Goal: Information Seeking & Learning: Learn about a topic

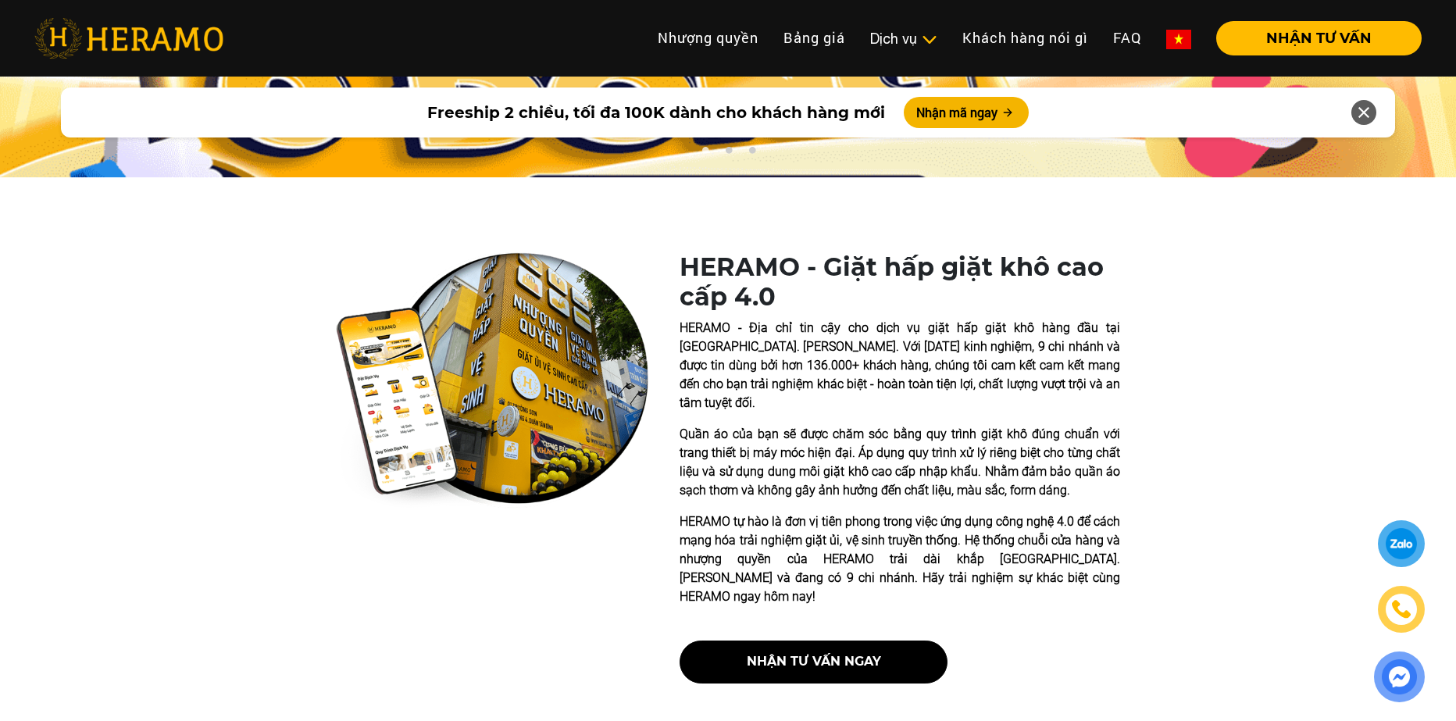
scroll to position [260, 0]
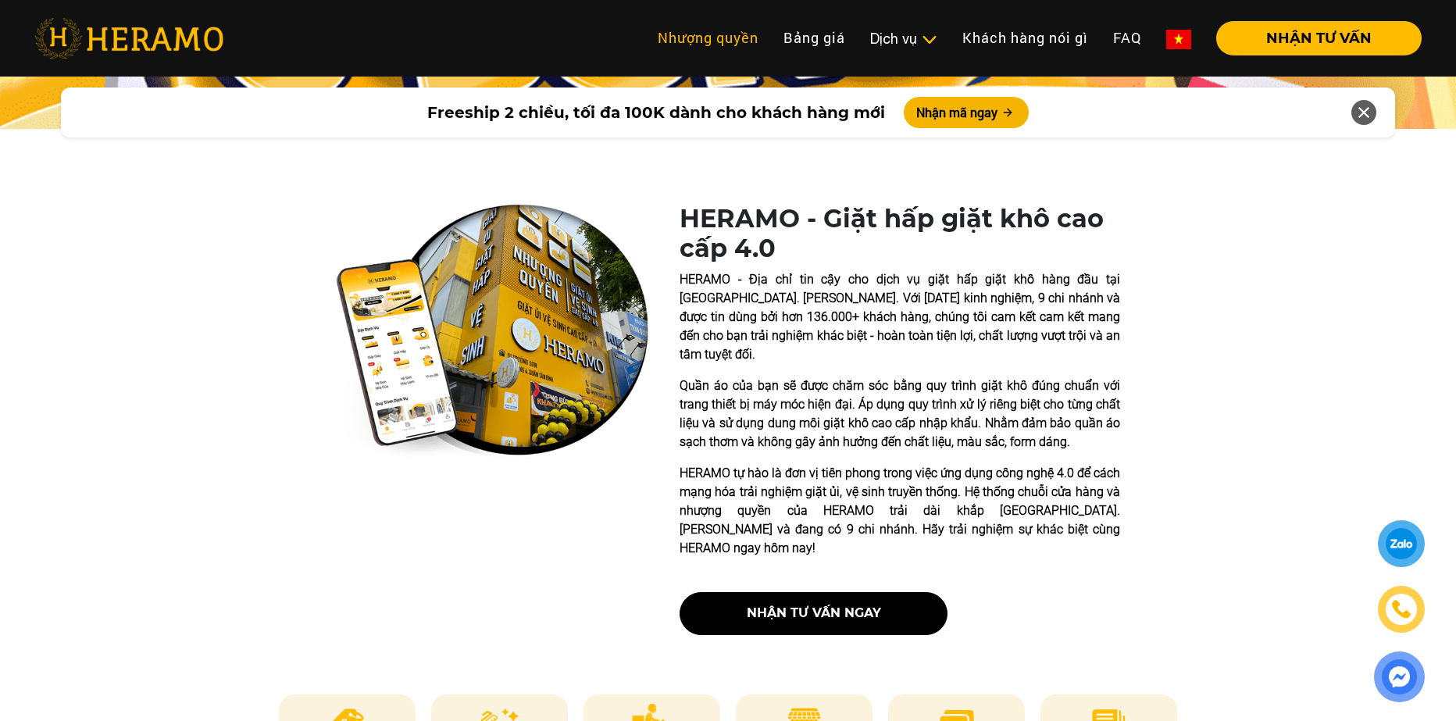
click at [741, 42] on link "Nhượng quyền" at bounding box center [708, 38] width 126 height 34
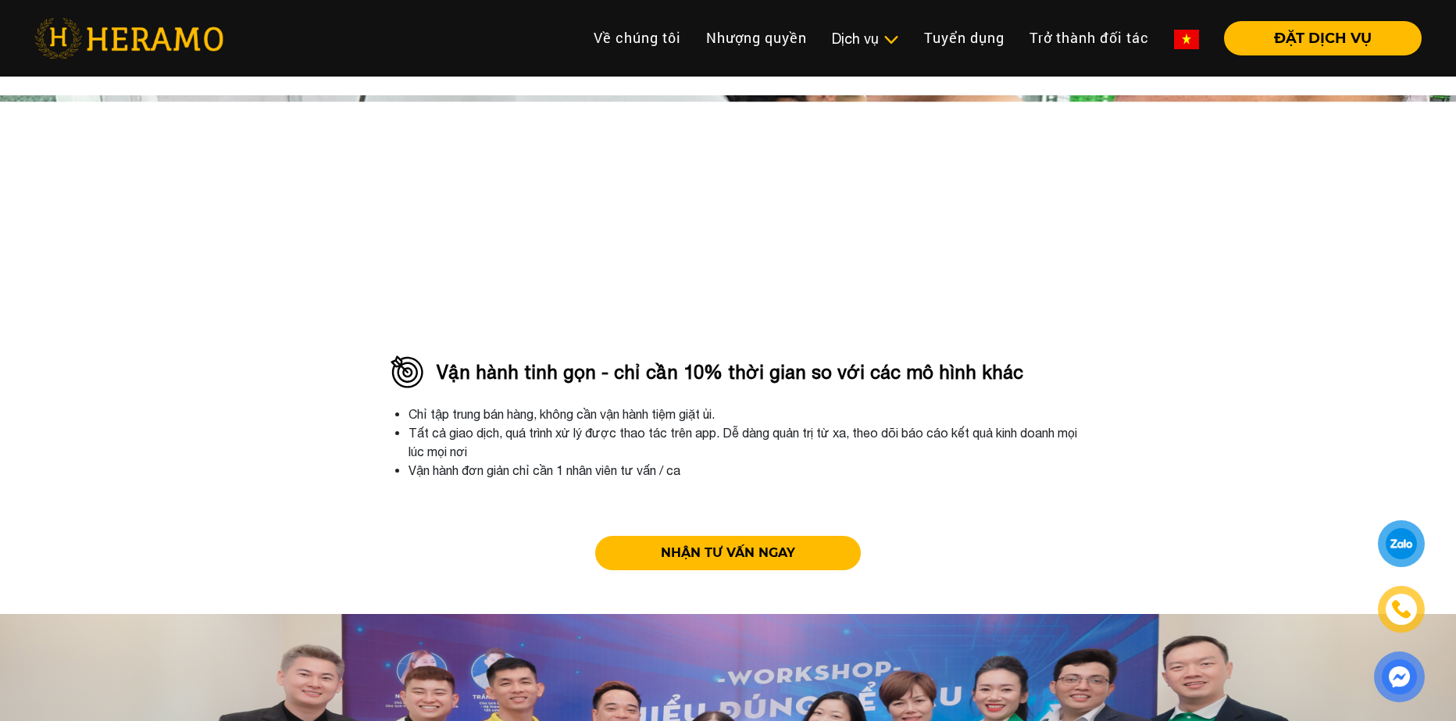
scroll to position [3777, 0]
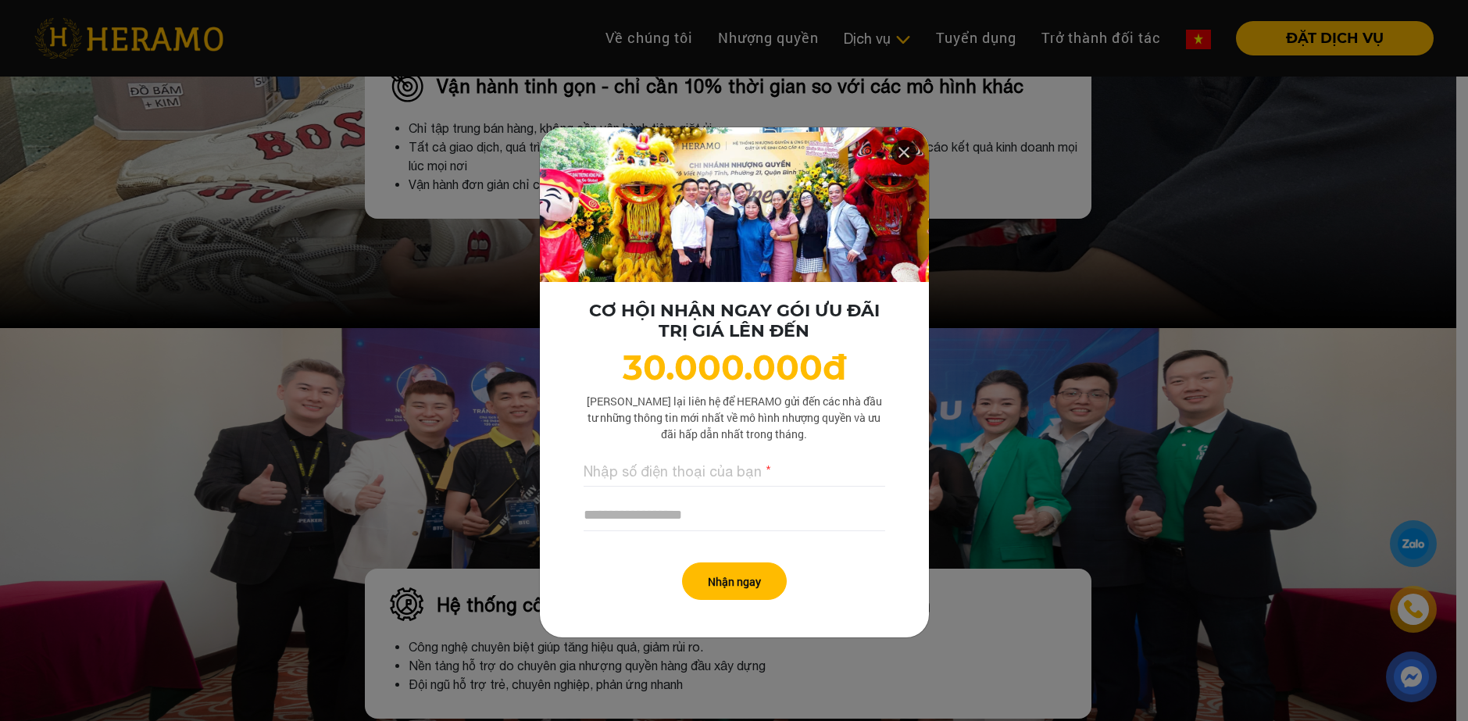
click at [895, 155] on icon at bounding box center [904, 152] width 19 height 28
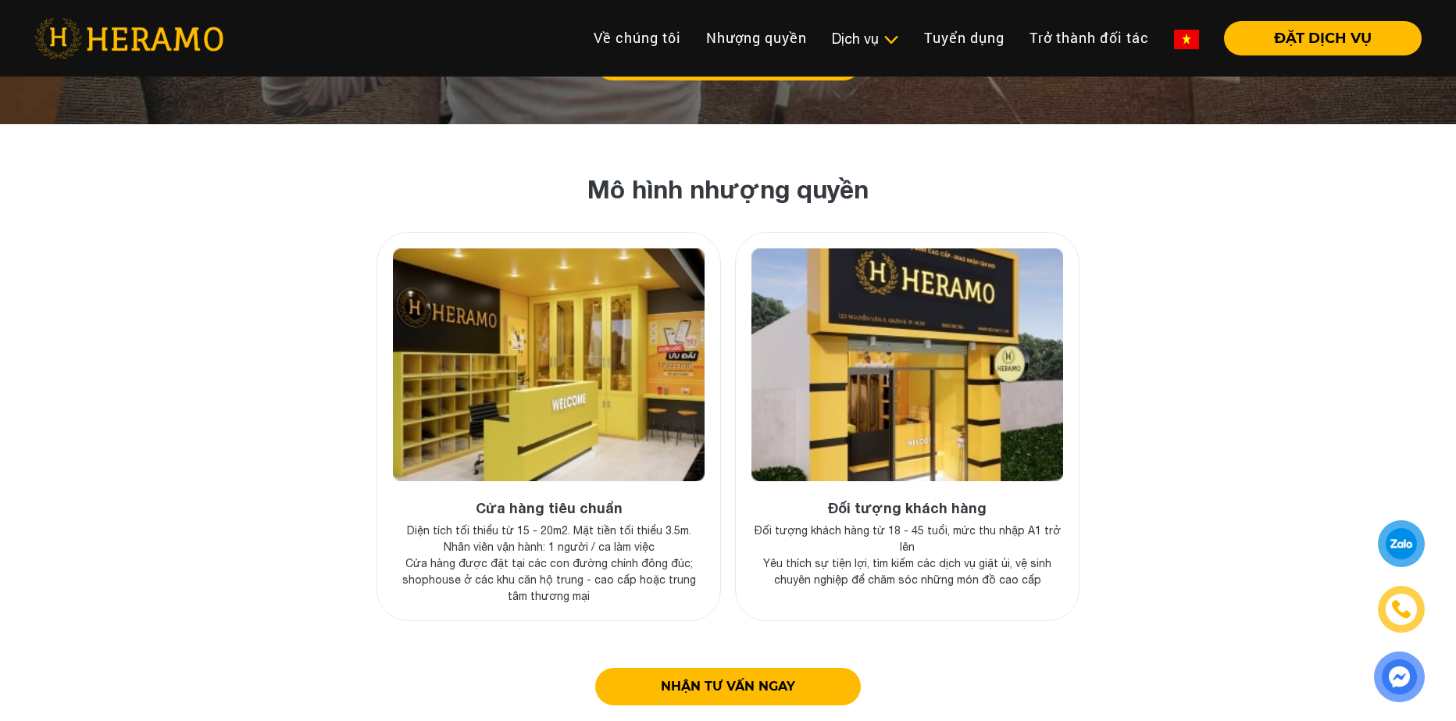
scroll to position [5600, 0]
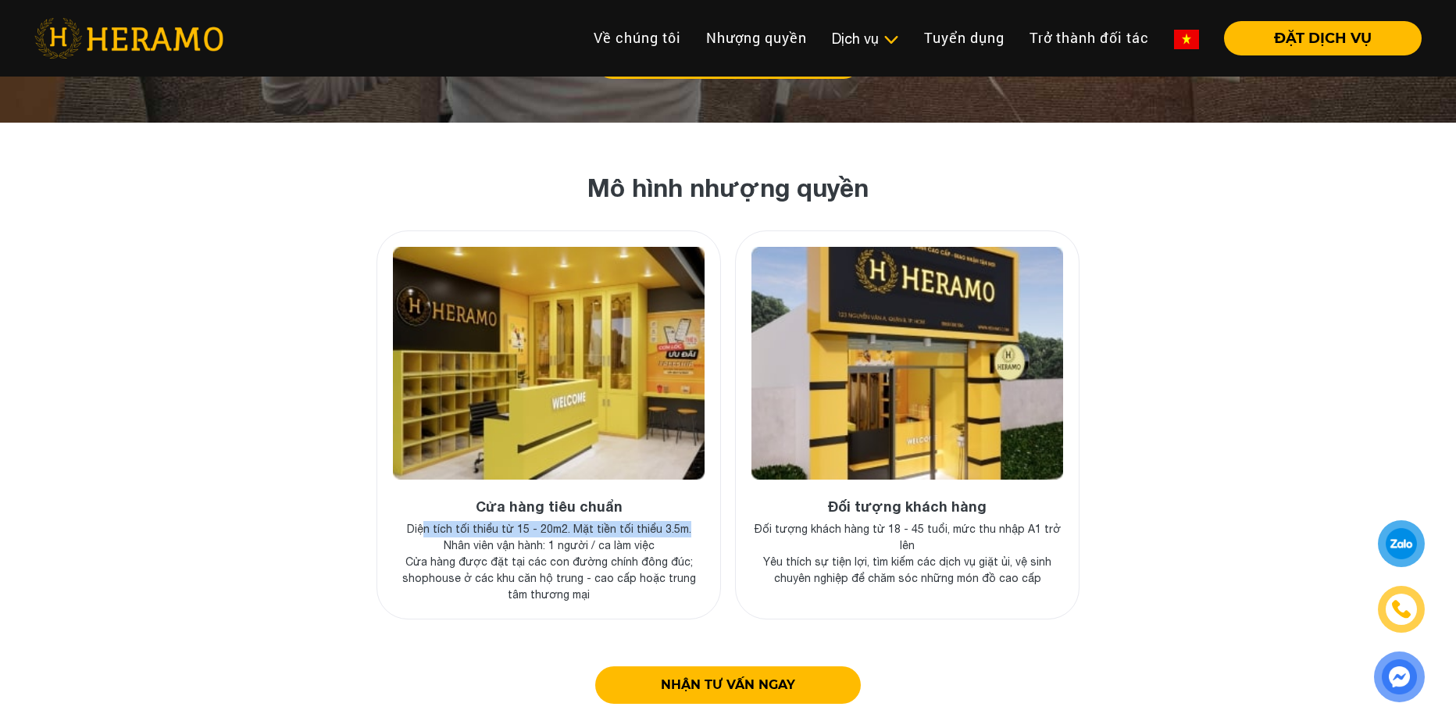
drag, startPoint x: 427, startPoint y: 483, endPoint x: 692, endPoint y: 482, distance: 264.9
click at [692, 521] on p "Diện tích tối thiểu từ 15 - 20m2. Mặt tiền tối thiểu 3.5m." at bounding box center [549, 529] width 312 height 16
drag, startPoint x: 454, startPoint y: 520, endPoint x: 633, endPoint y: 516, distance: 179.0
click at [633, 554] on p "Cửa hàng được đặt tại các con đường chính đông đúc; shophouse ở các khu căn hộ …" at bounding box center [549, 578] width 312 height 49
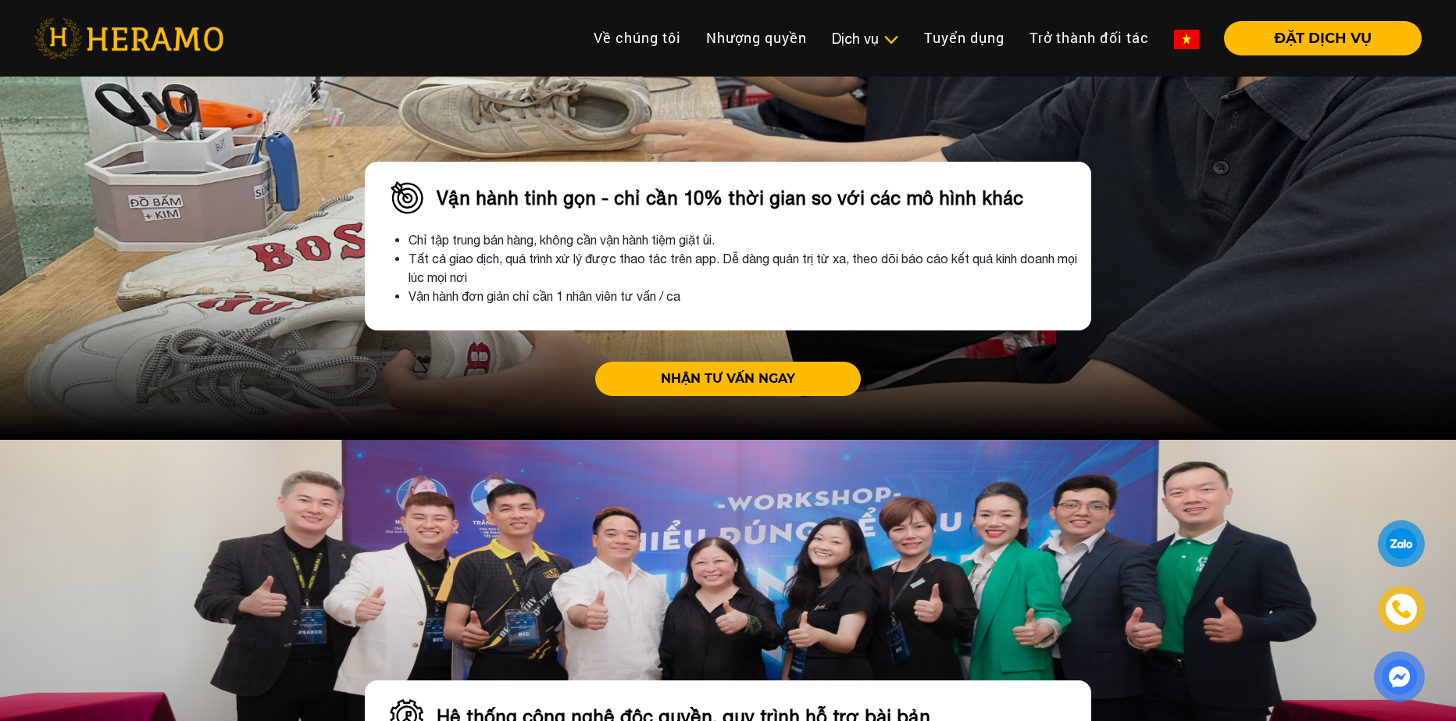
scroll to position [3646, 0]
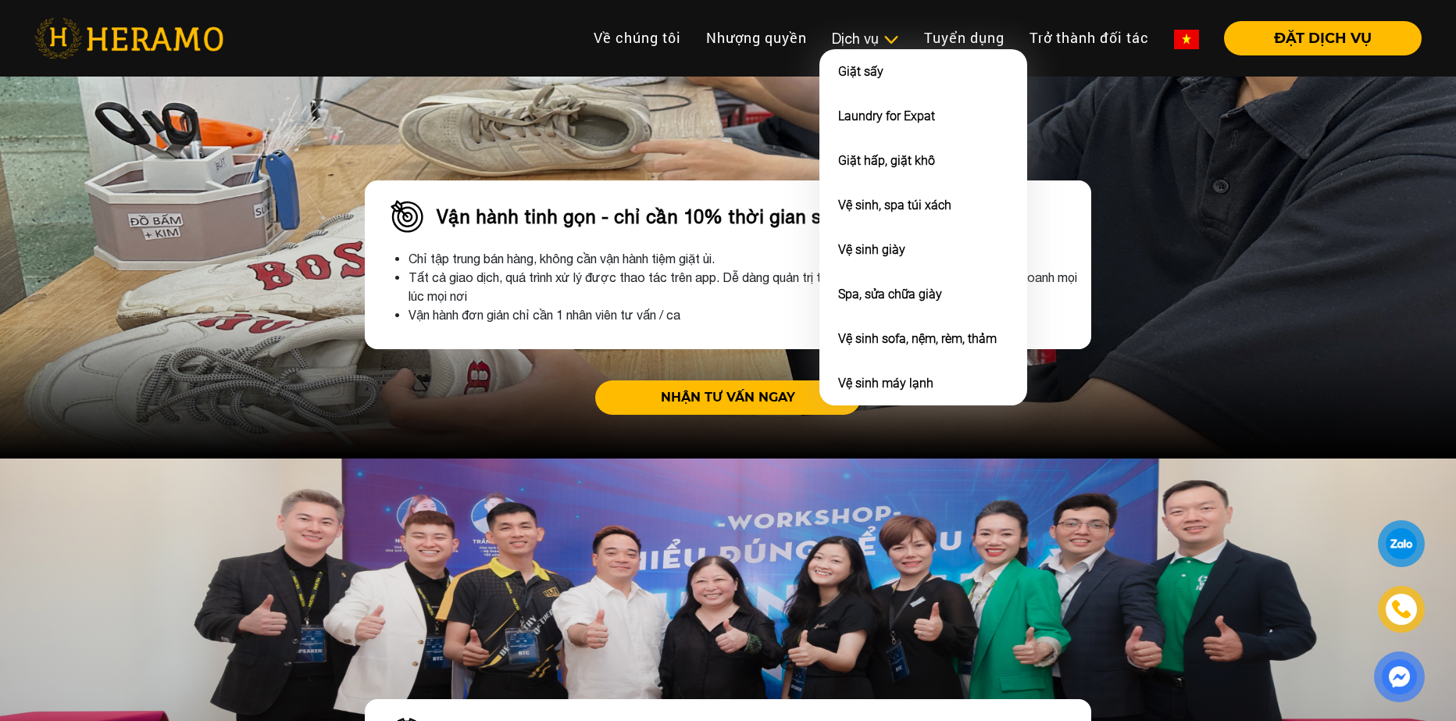
click at [883, 40] on img at bounding box center [891, 40] width 16 height 16
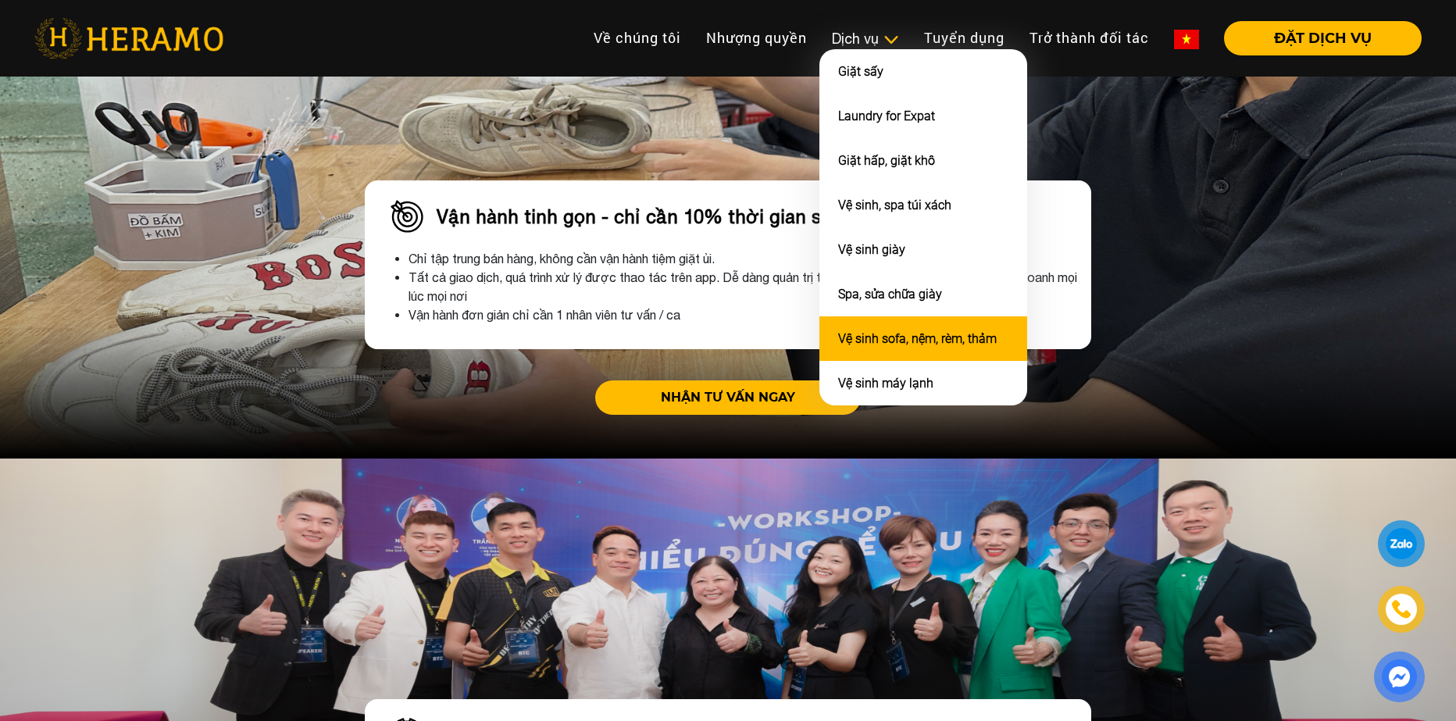
click at [913, 334] on link "Vệ sinh sofa, nệm, rèm, thảm" at bounding box center [917, 338] width 159 height 15
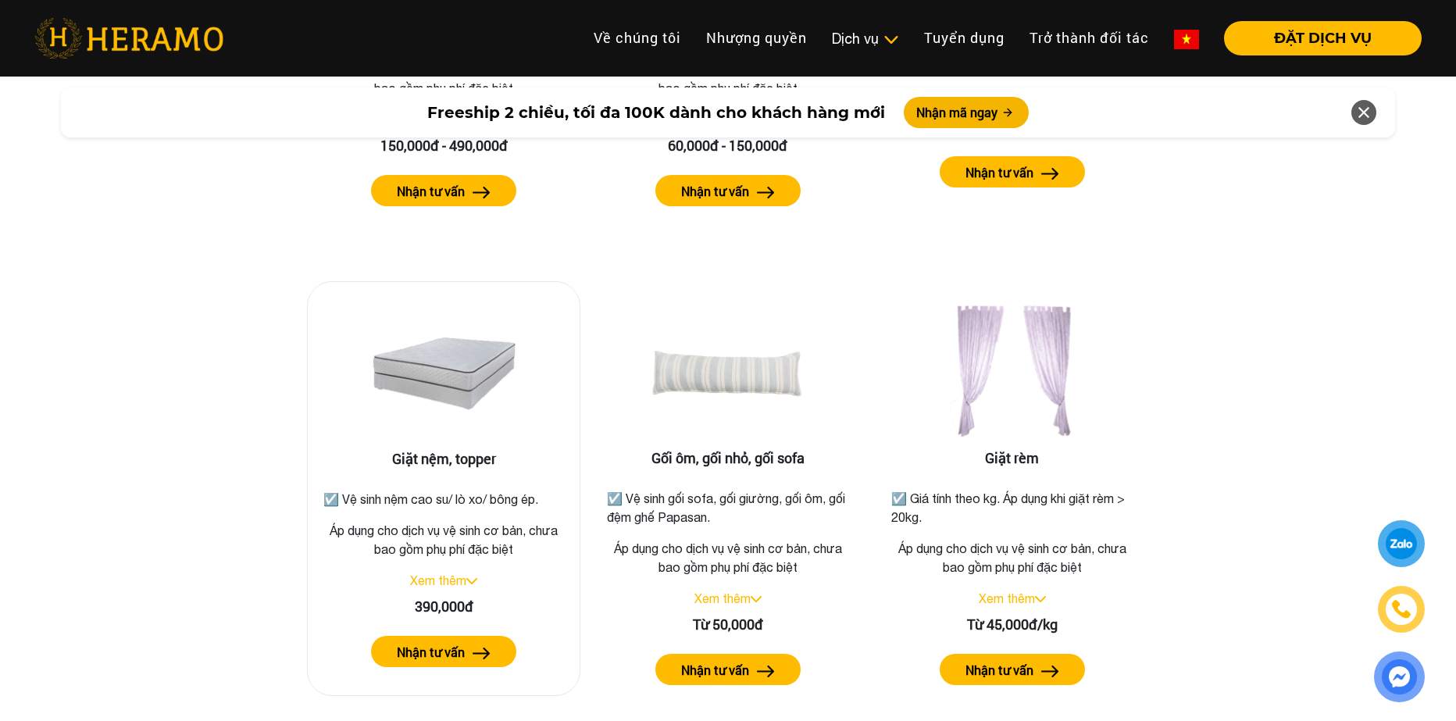
scroll to position [2344, 0]
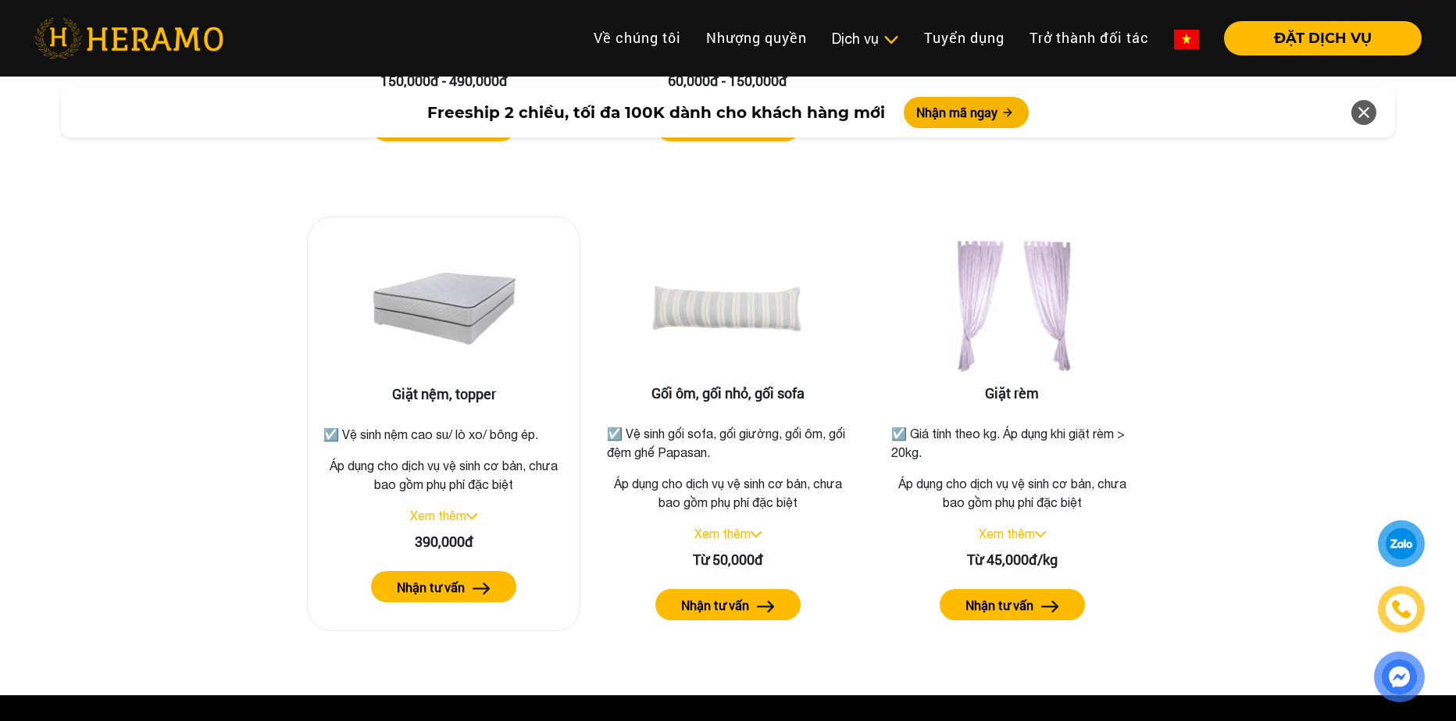
click at [466, 509] on link "Xem thêm" at bounding box center [438, 516] width 56 height 14
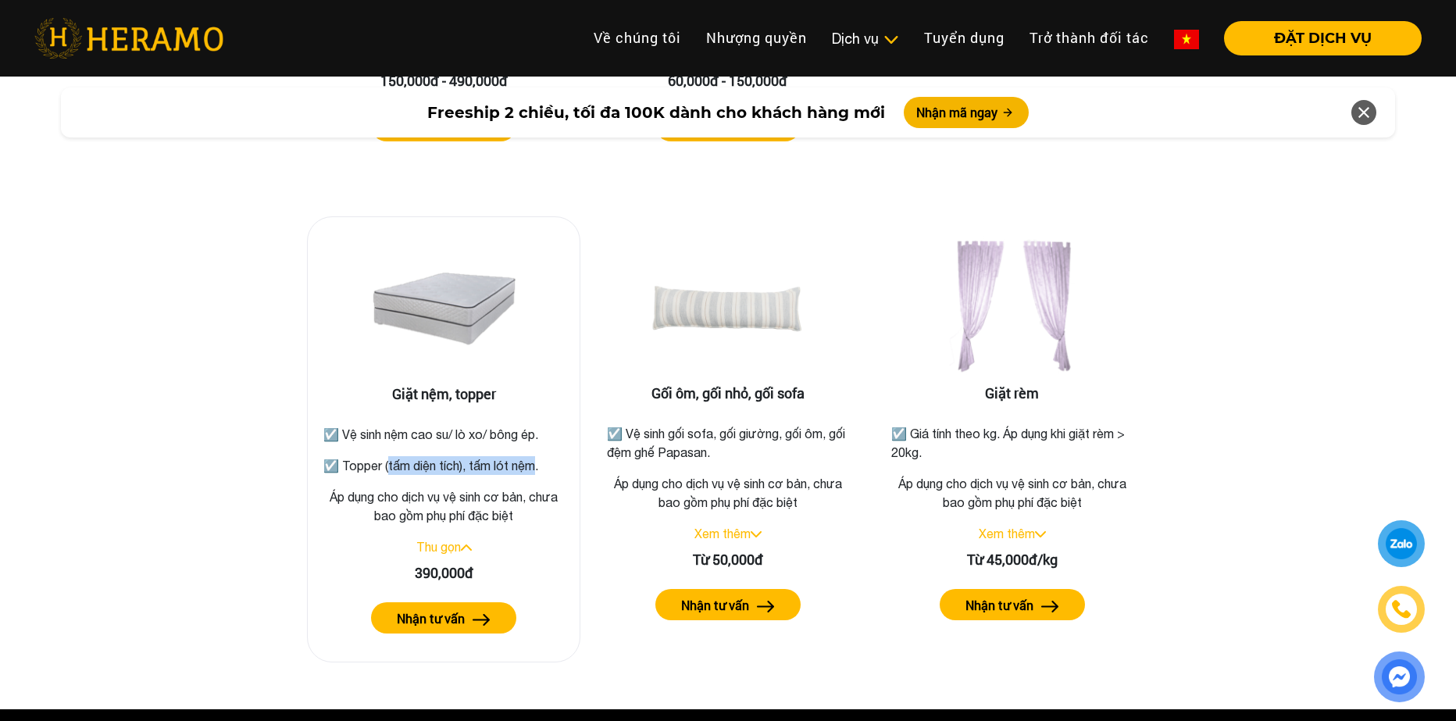
drag, startPoint x: 388, startPoint y: 446, endPoint x: 531, endPoint y: 448, distance: 143.0
click at [531, 456] on p "☑️ Topper (tấm diện tích), tấm lót nệm." at bounding box center [443, 465] width 241 height 19
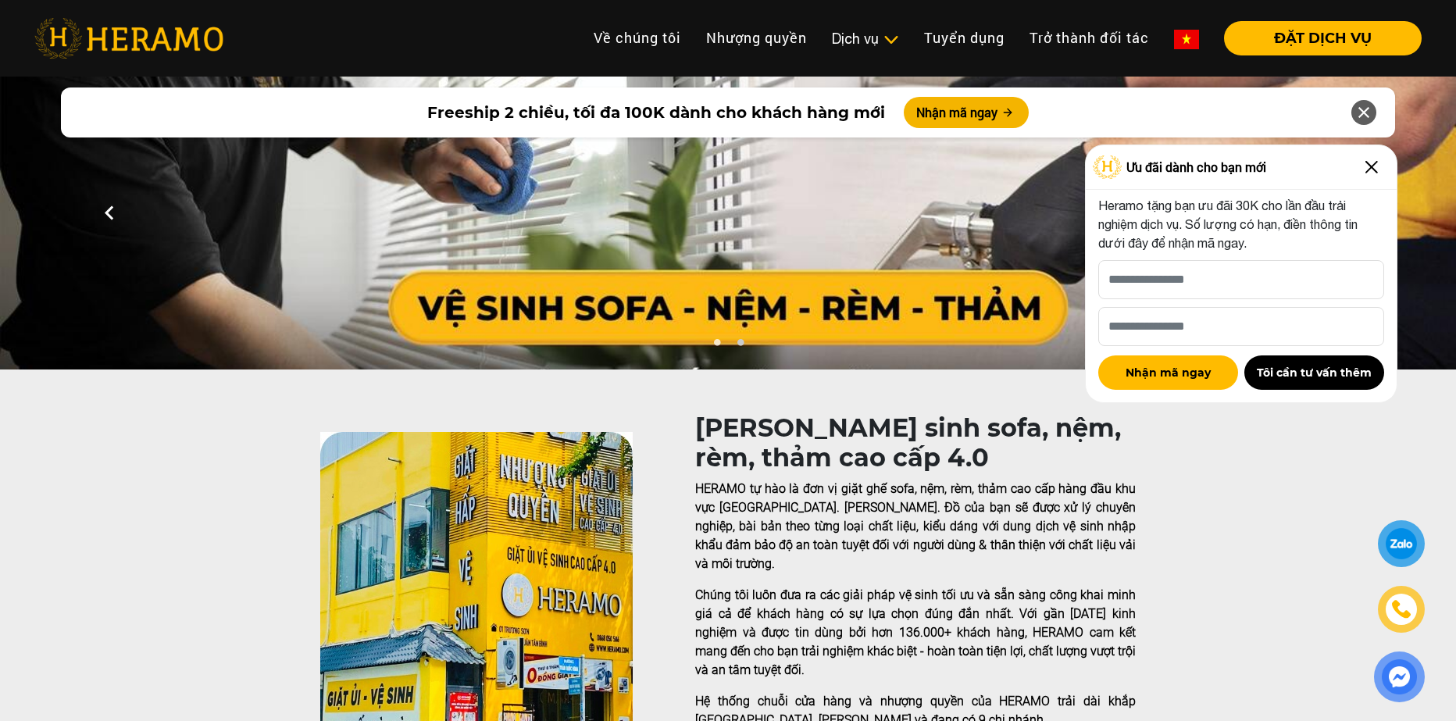
scroll to position [0, 0]
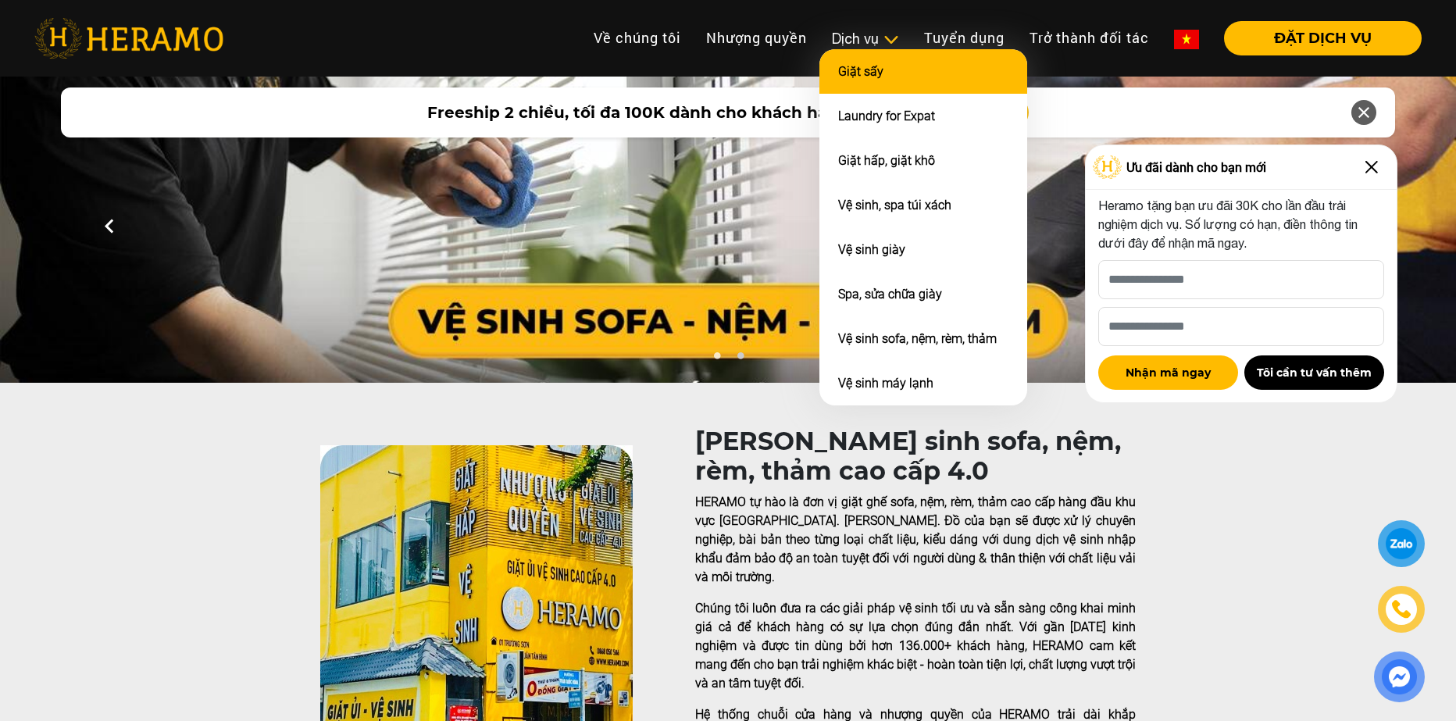
click at [862, 64] on link "Giặt sấy" at bounding box center [860, 71] width 45 height 15
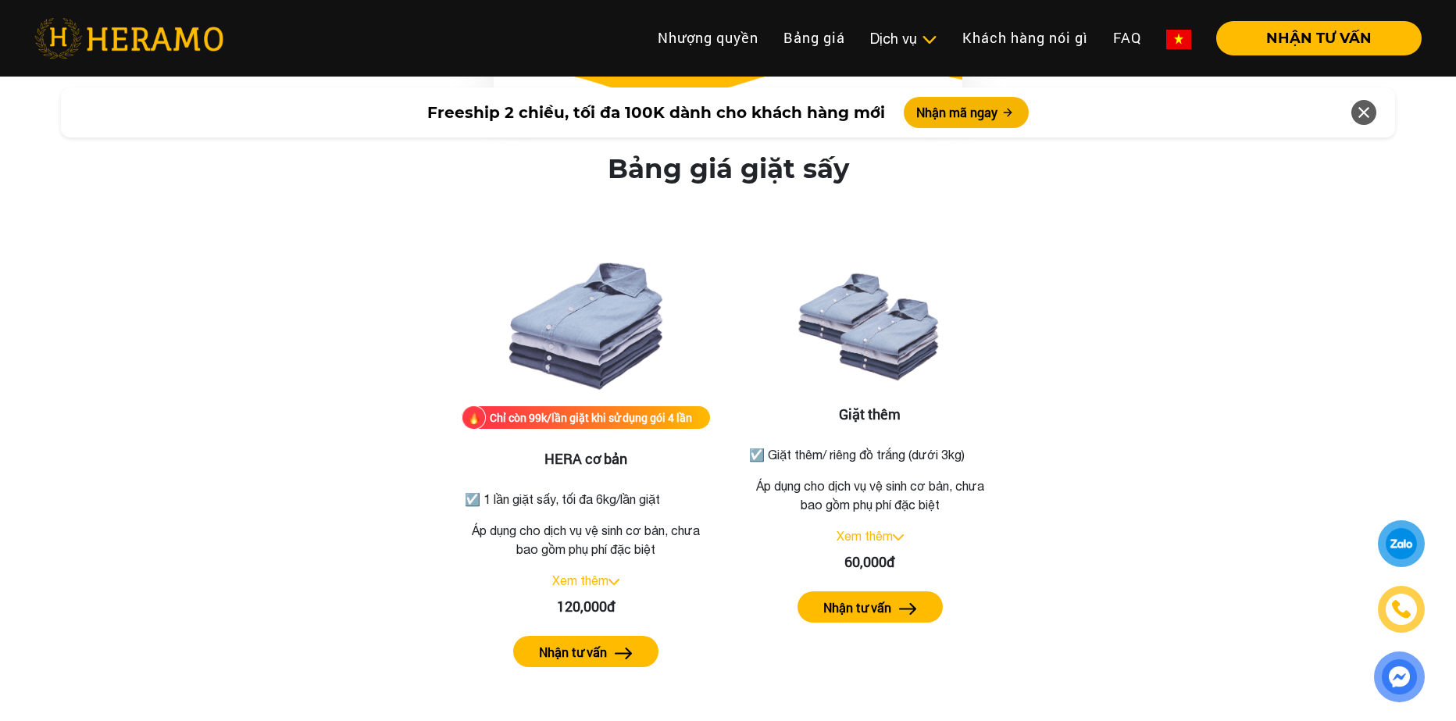
scroll to position [1823, 0]
